Goal: Task Accomplishment & Management: Use online tool/utility

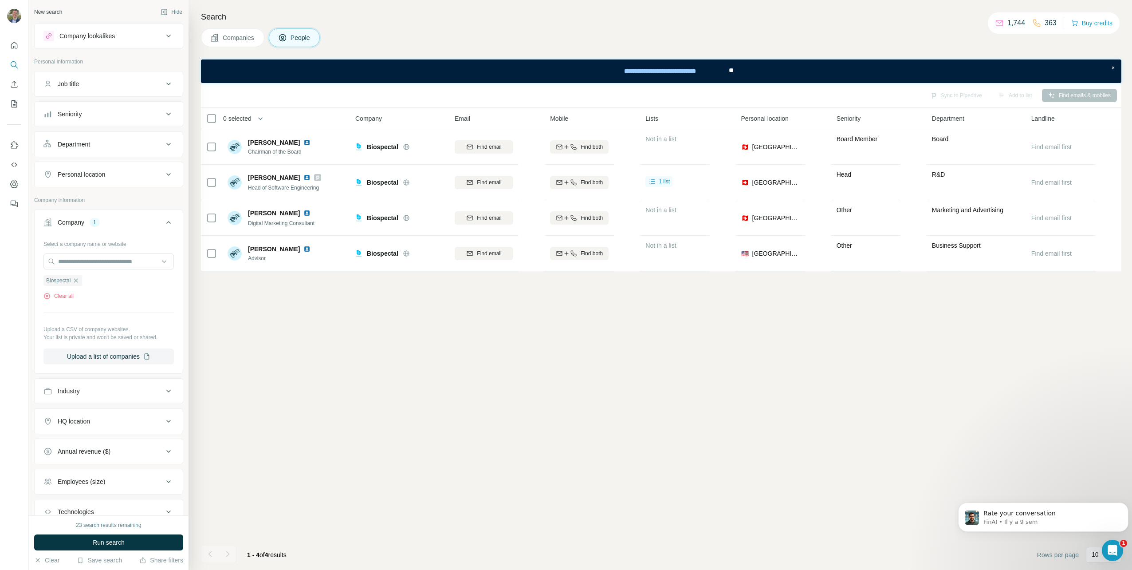
click at [367, 380] on div "Sync to Pipedrive Add to list Find emails & mobiles 0 selected People Company E…" at bounding box center [661, 326] width 920 height 487
click at [78, 280] on icon "button" at bounding box center [75, 280] width 7 height 7
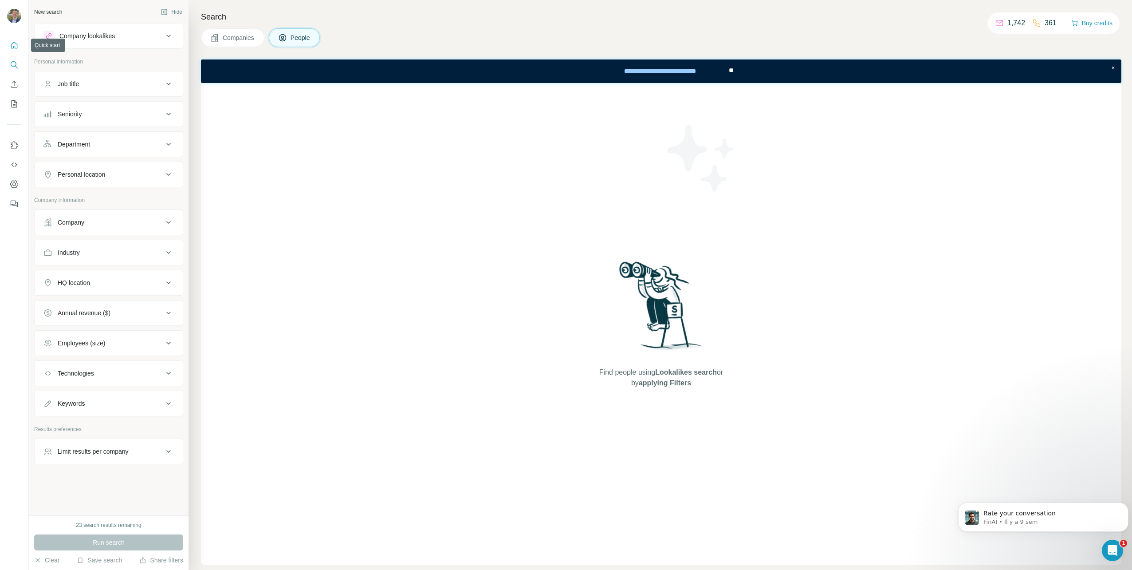
click at [14, 44] on icon "Quick start" at bounding box center [14, 45] width 9 height 9
click at [13, 82] on icon "Enrich CSV" at bounding box center [14, 84] width 9 height 9
